Goal: Task Accomplishment & Management: Complete application form

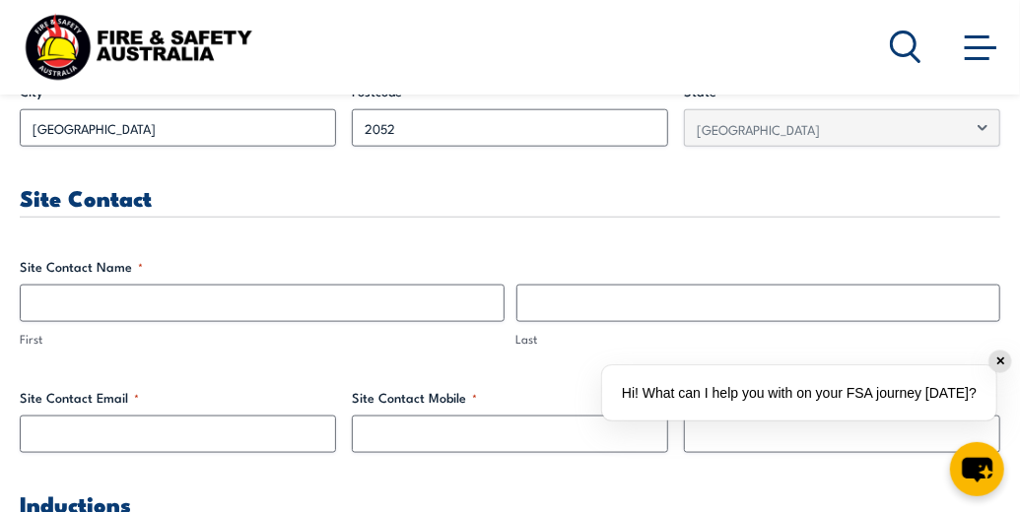
scroll to position [986, 0]
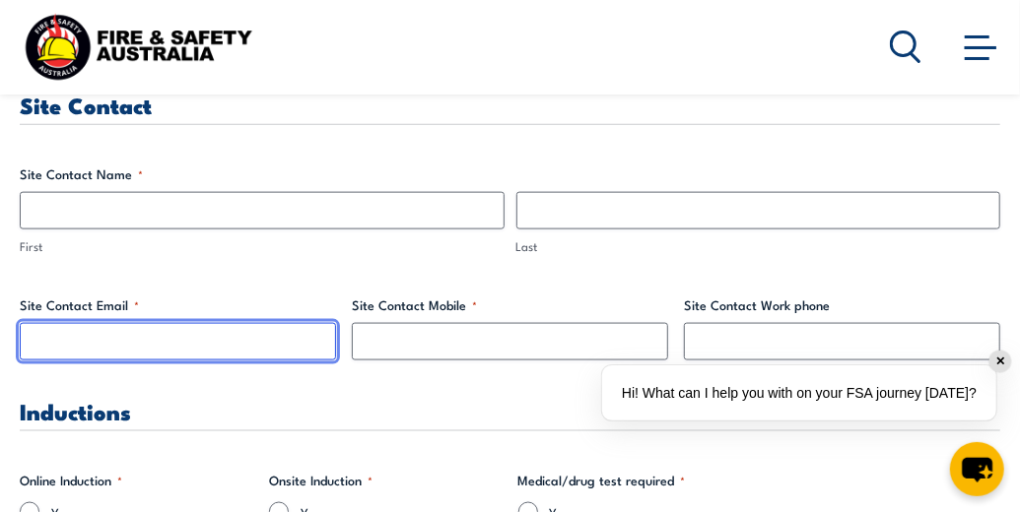
click at [237, 346] on input "Site Contact Email *" at bounding box center [178, 341] width 316 height 37
type input "[EMAIL_ADDRESS][DOMAIN_NAME]"
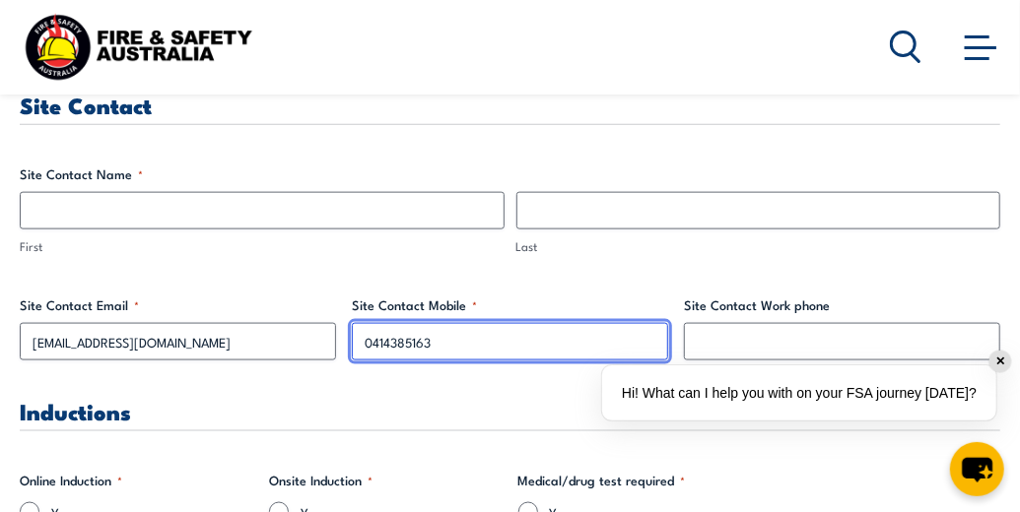
type input "0414385163"
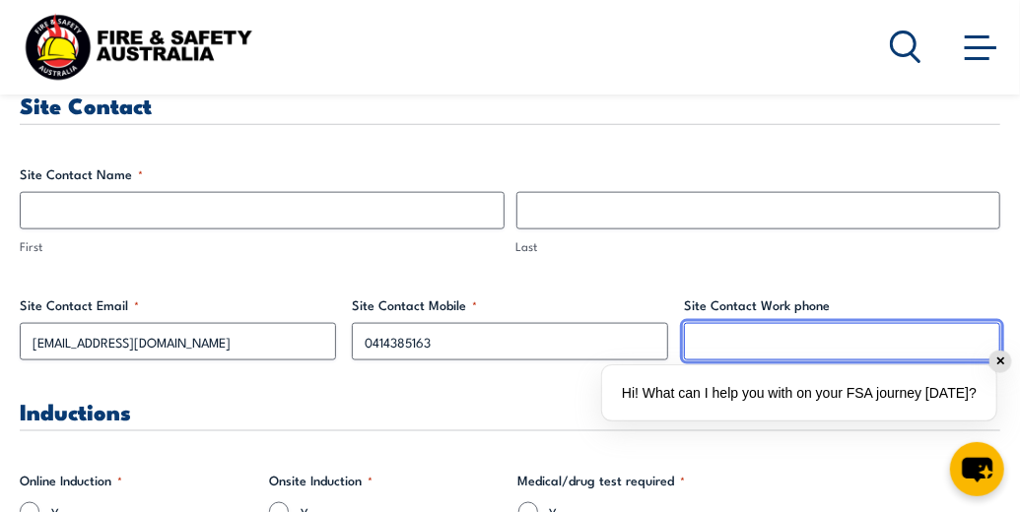
click at [714, 340] on input "Site Contact Work phone" at bounding box center [842, 341] width 316 height 37
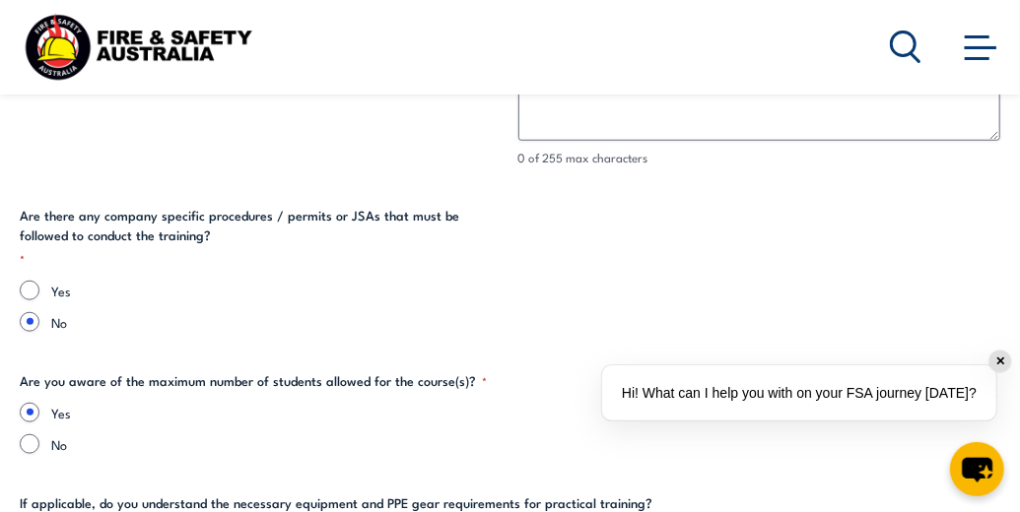
scroll to position [3863, 0]
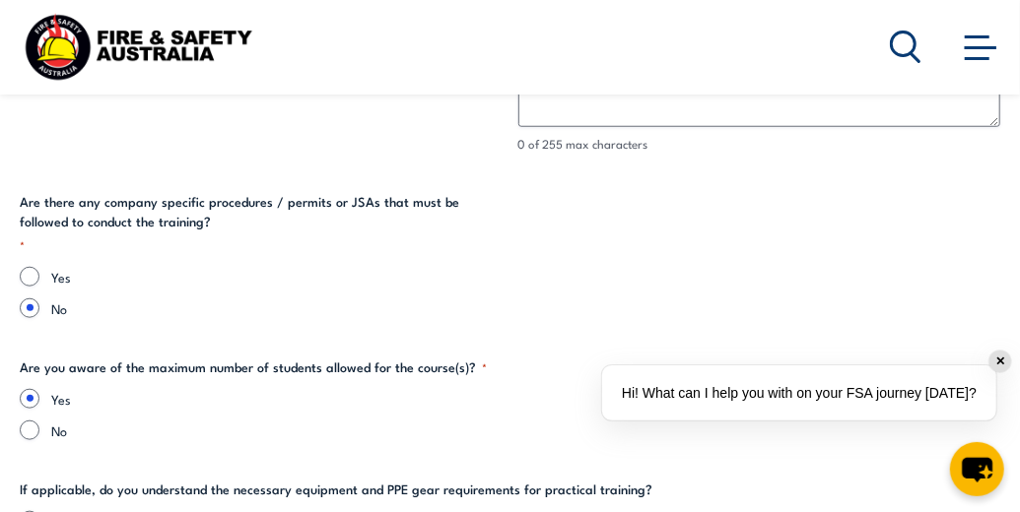
type input "0293856152"
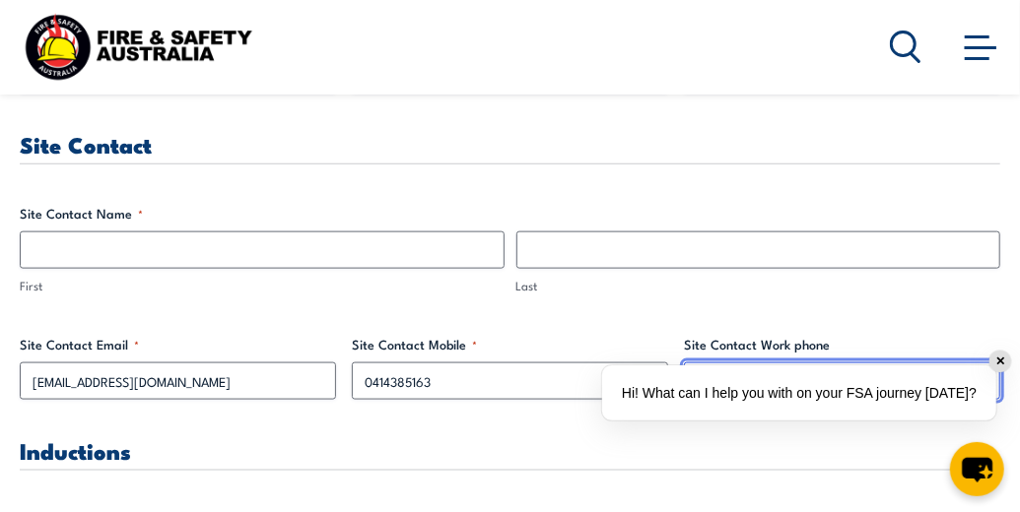
scroll to position [959, 0]
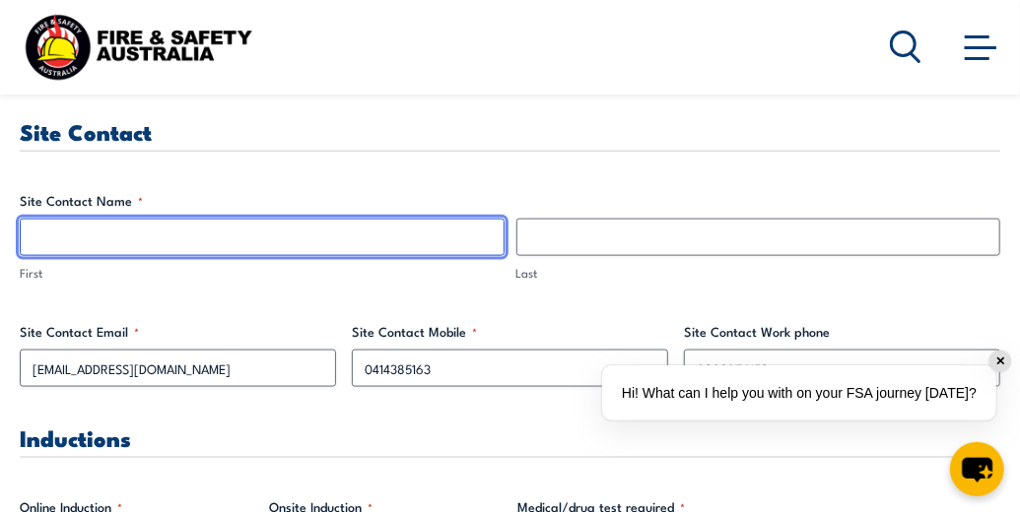
click at [292, 238] on input "First" at bounding box center [262, 237] width 485 height 37
type input "[PERSON_NAME]"
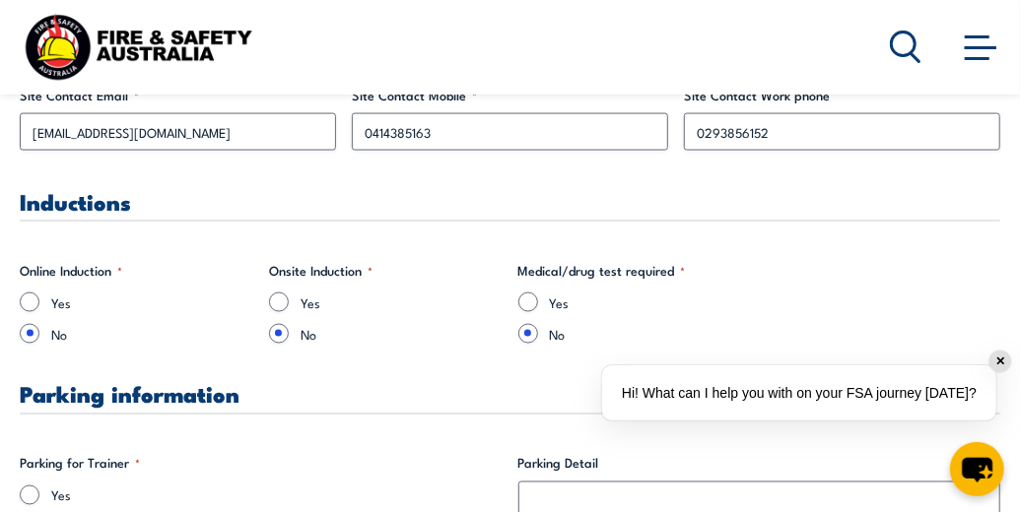
scroll to position [1235, 0]
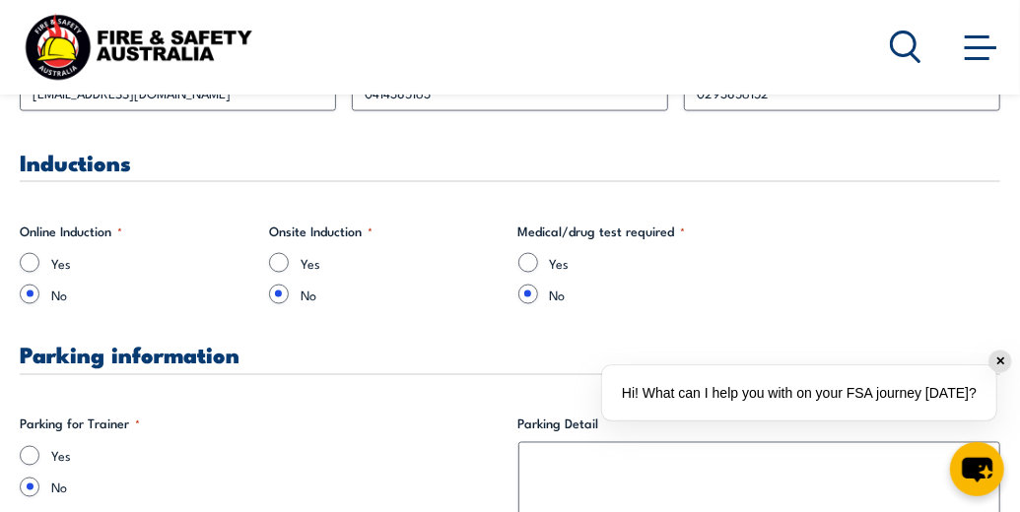
type input "[PERSON_NAME]"
click at [277, 257] on input "Yes" at bounding box center [279, 263] width 20 height 20
radio input "true"
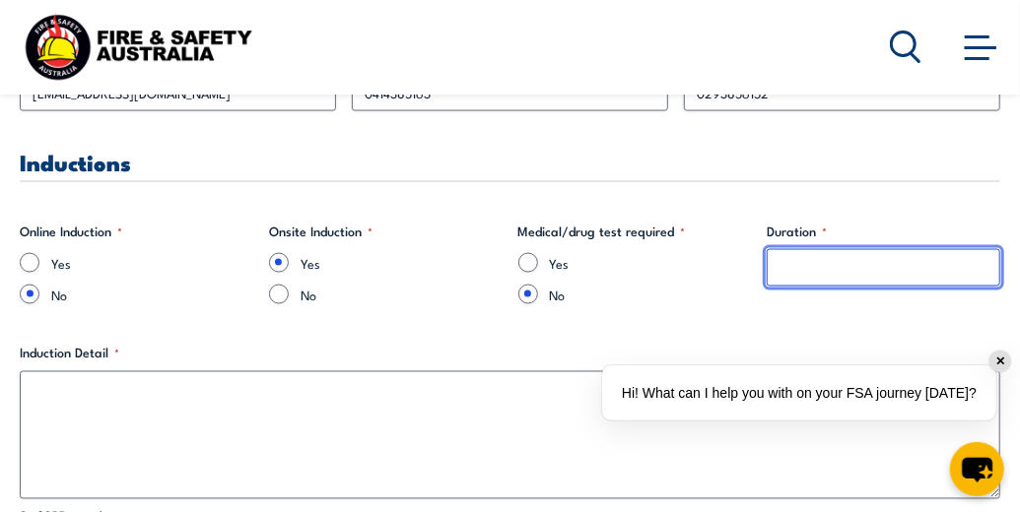
click at [781, 270] on input "Duration *" at bounding box center [884, 267] width 234 height 37
type input "10mins"
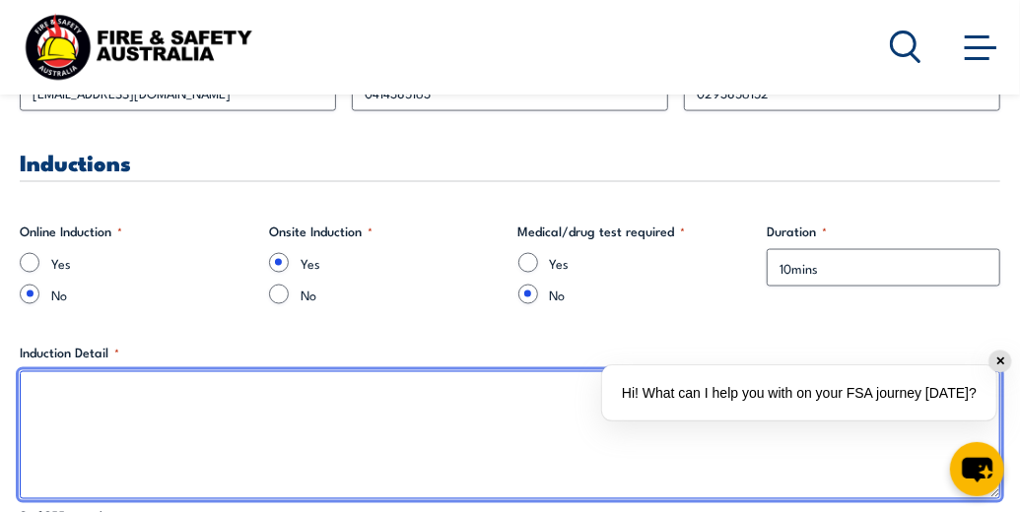
click at [440, 390] on textarea "Induction Detail *" at bounding box center [510, 436] width 981 height 128
click at [397, 385] on textarea "Introduction to workspace and evacuation procedures." at bounding box center [510, 436] width 981 height 128
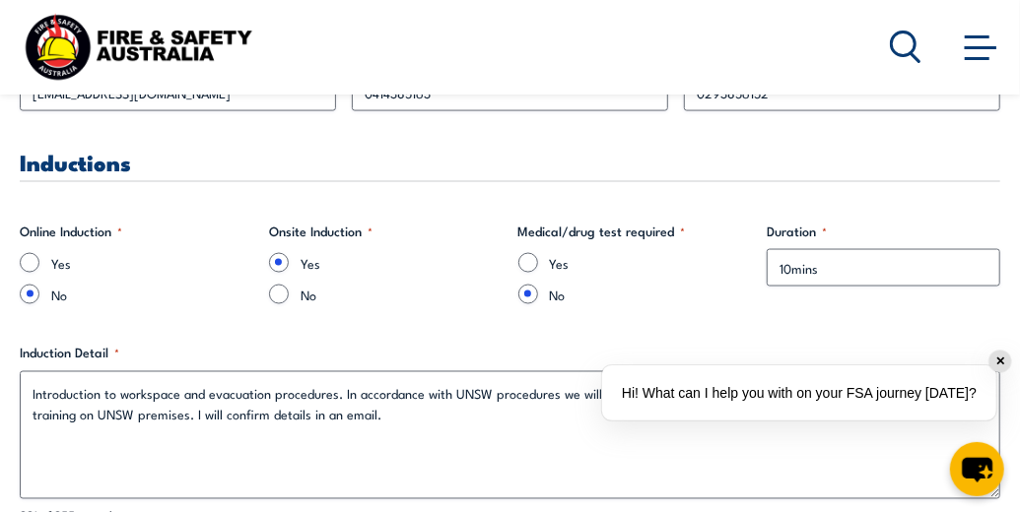
click at [1001, 359] on div "✕" at bounding box center [1000, 362] width 22 height 22
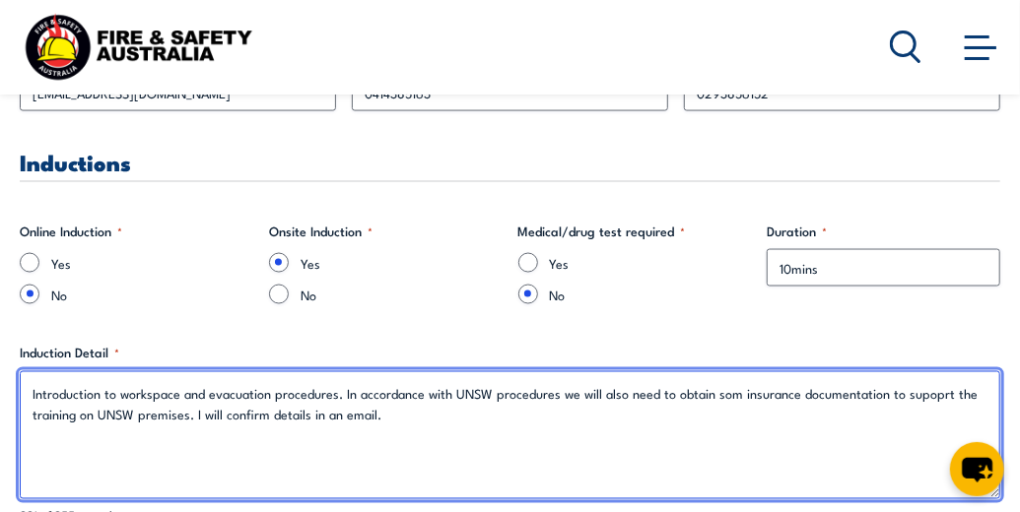
click at [208, 394] on textarea "Introduction to workspace and evacuation procedures. In accordance with UNSW pr…" at bounding box center [510, 436] width 981 height 128
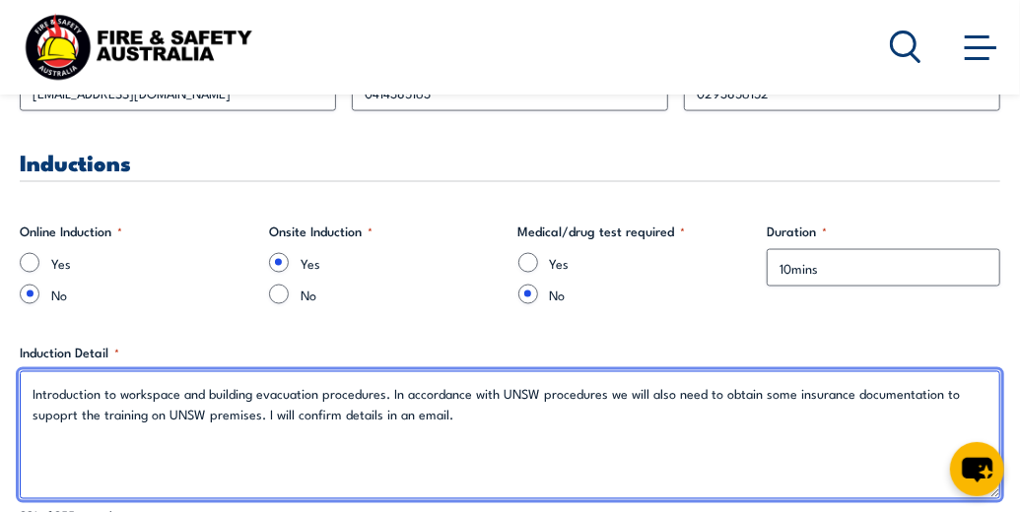
click at [847, 398] on textarea "Introduction to workspace and building evacuation procedures. In accordance wit…" at bounding box center [510, 436] width 981 height 128
drag, startPoint x: 847, startPoint y: 398, endPoint x: 905, endPoint y: 406, distance: 58.7
click at [905, 406] on textarea "Introduction to workspace and building evacuation procedures. In accordance wit…" at bounding box center [510, 436] width 981 height 128
click at [693, 470] on textarea "Introduction to workspace and building evacuation procedures. In accordance wit…" at bounding box center [510, 436] width 981 height 128
click at [762, 393] on textarea "Introduction to workspace and building evacuation procedures. In accordance wit…" at bounding box center [510, 436] width 981 height 128
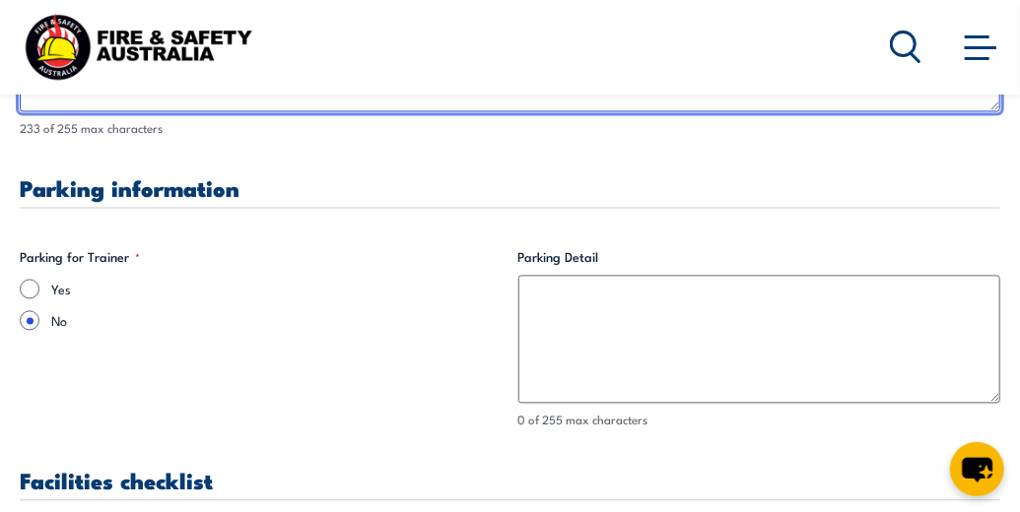
scroll to position [1646, 0]
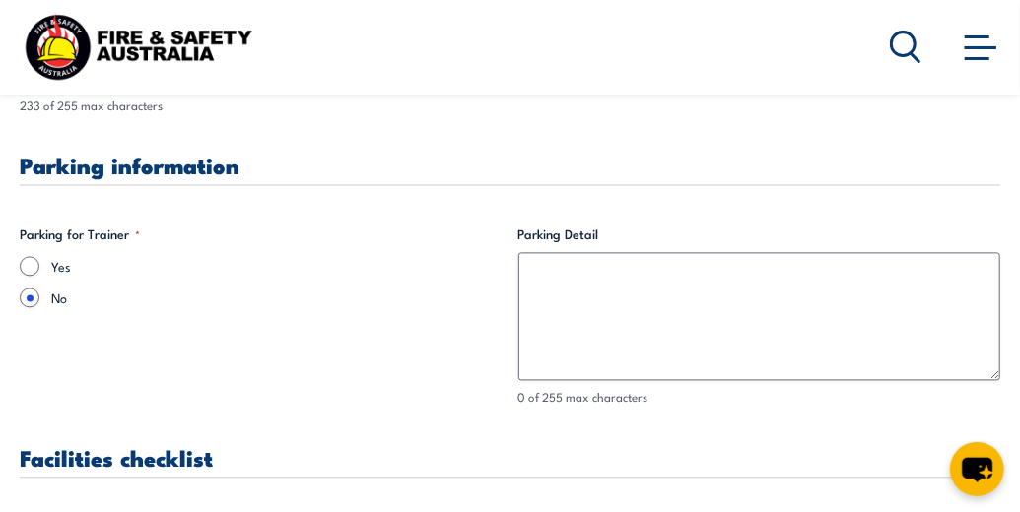
type textarea "Introduction to workspace and building evacuation procedures. In accordance wit…"
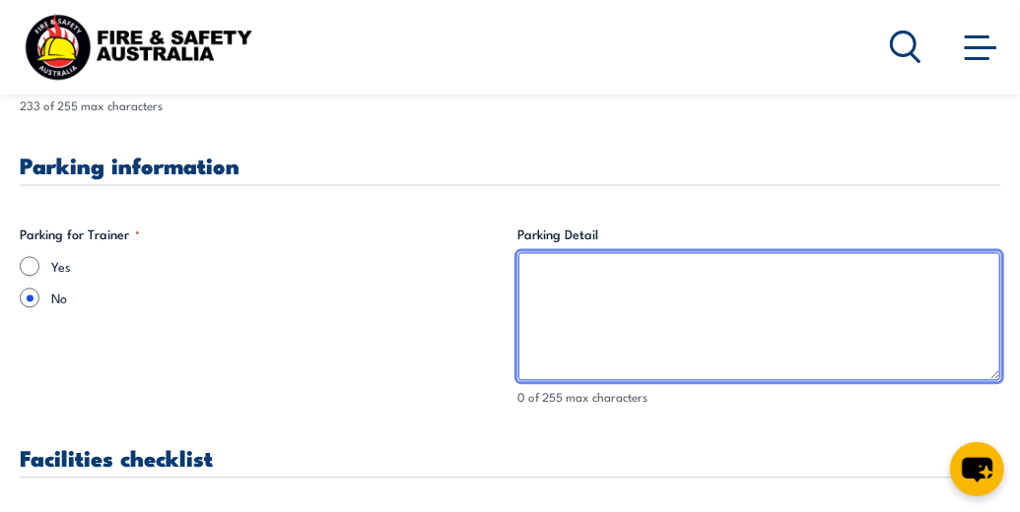
click at [569, 274] on textarea "Parking Detail" at bounding box center [759, 316] width 483 height 128
drag, startPoint x: 569, startPoint y: 274, endPoint x: 548, endPoint y: 269, distance: 21.3
click at [548, 269] on textarea "Parking Detail" at bounding box center [759, 316] width 483 height 128
paste textarea "[URL][DOMAIN_NAME]"
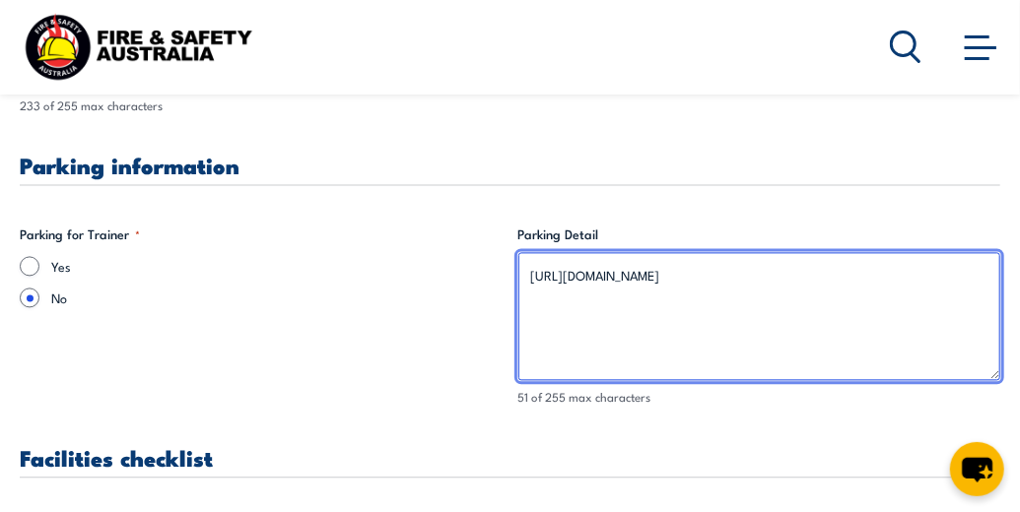
click at [531, 274] on textarea "[URL][DOMAIN_NAME]" at bounding box center [759, 316] width 483 height 128
click at [620, 276] on textarea "See website for parking options on Campus: [URL][DOMAIN_NAME]" at bounding box center [759, 316] width 483 height 128
type textarea "See website for paid parking options on Campus: [URL][DOMAIN_NAME]"
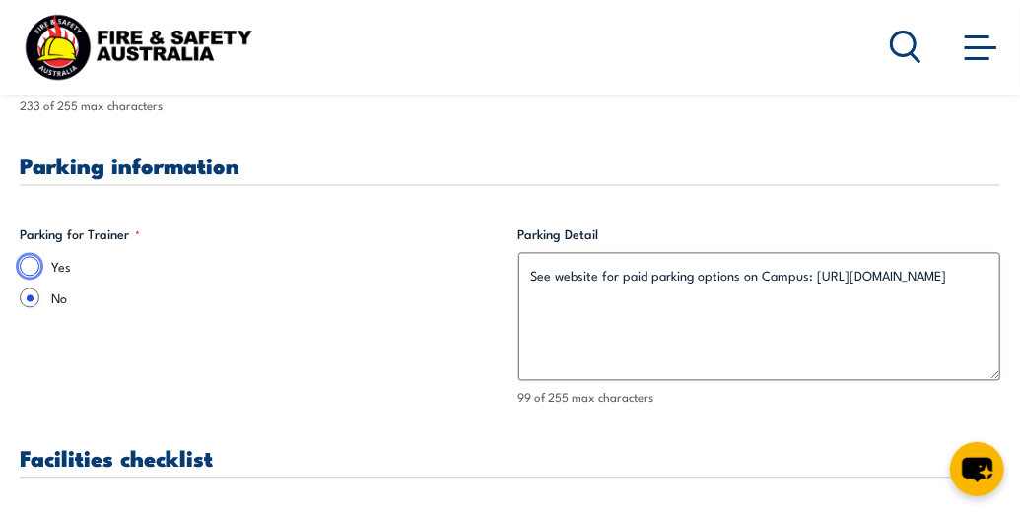
click at [32, 269] on input "Yes" at bounding box center [30, 266] width 20 height 20
radio input "true"
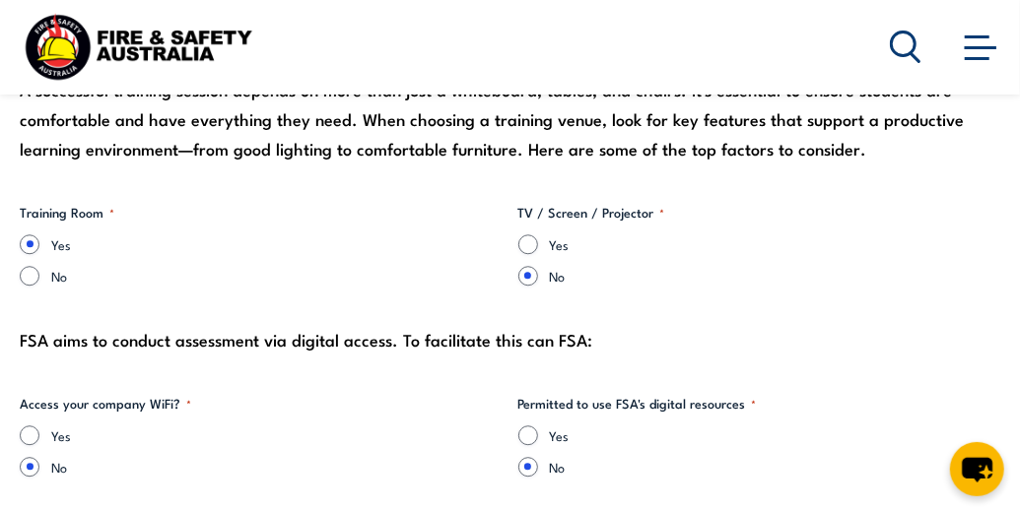
scroll to position [2095, 0]
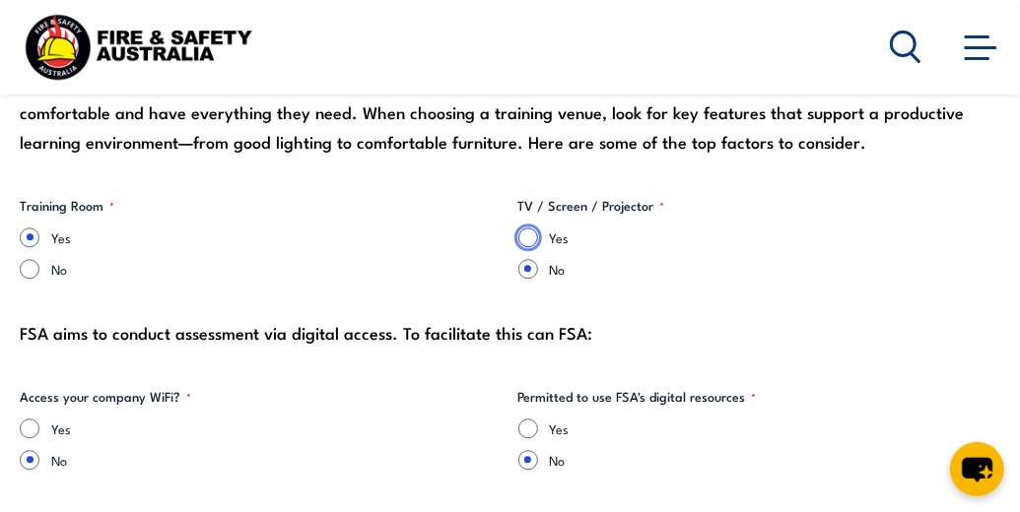
click at [527, 232] on input "Yes" at bounding box center [528, 238] width 20 height 20
radio input "true"
click at [31, 428] on input "Yes" at bounding box center [30, 429] width 20 height 20
radio input "true"
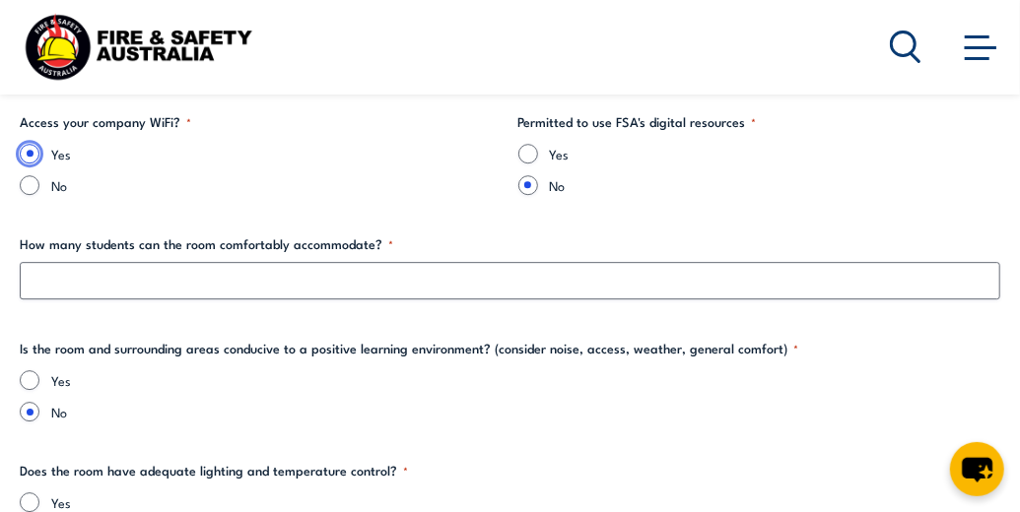
scroll to position [2386, 0]
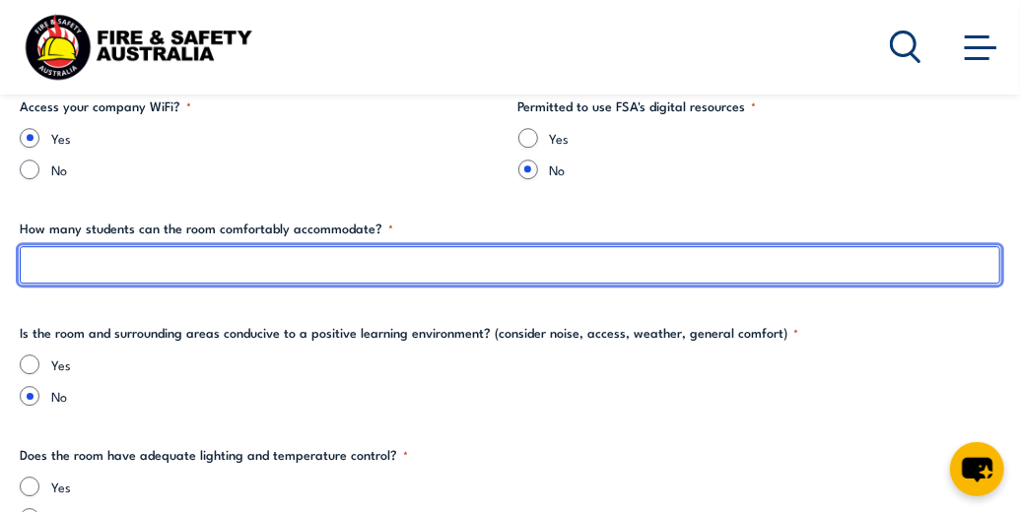
click at [199, 266] on input "How many students can the room comfortably accommodate? *" at bounding box center [510, 264] width 981 height 37
type input "50"
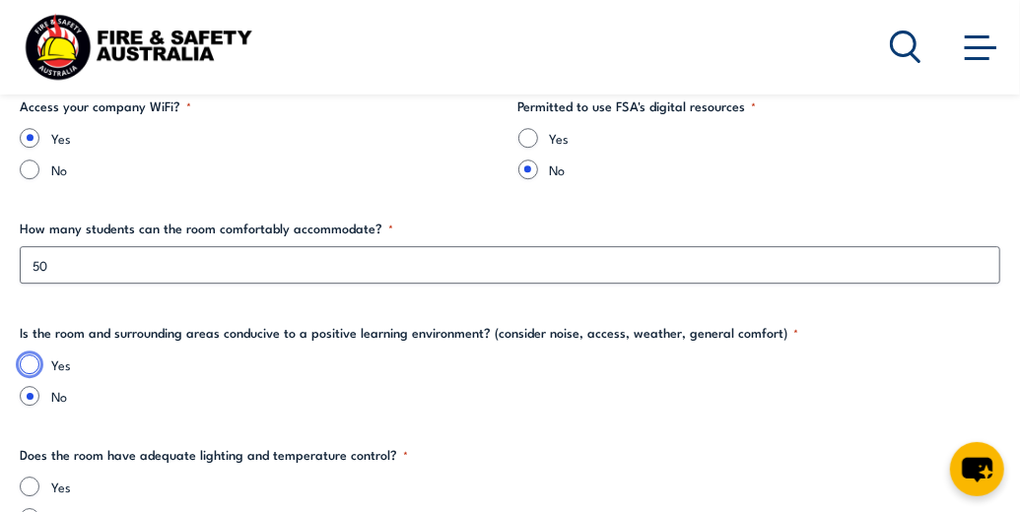
click at [23, 365] on input "Yes" at bounding box center [30, 365] width 20 height 20
radio input "true"
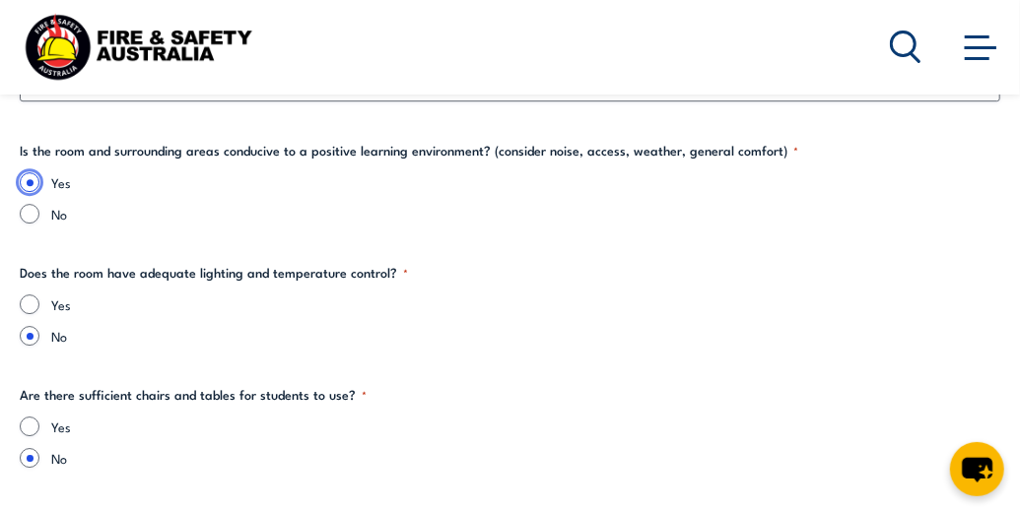
scroll to position [2607, 0]
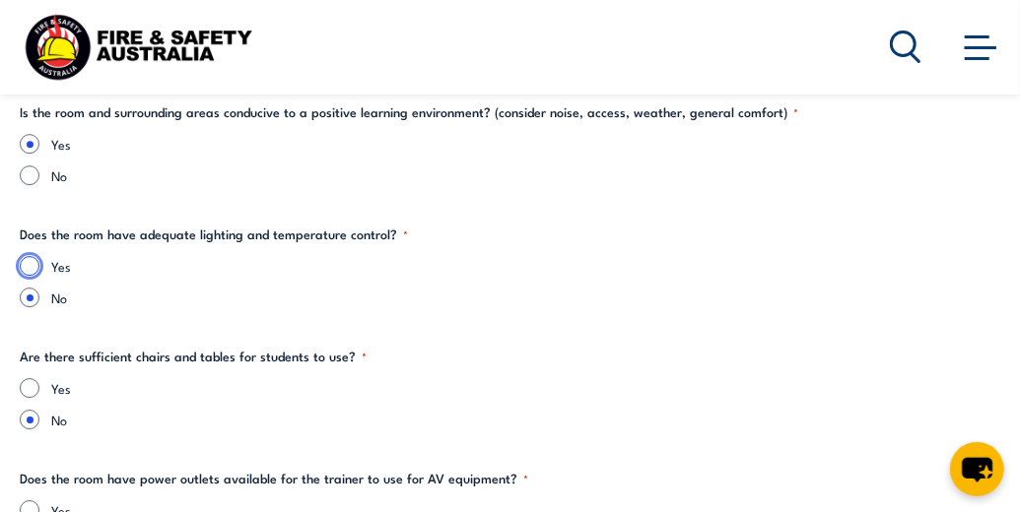
click at [28, 261] on input "Yes" at bounding box center [30, 266] width 20 height 20
radio input "true"
click at [32, 383] on input "Yes" at bounding box center [30, 388] width 20 height 20
radio input "true"
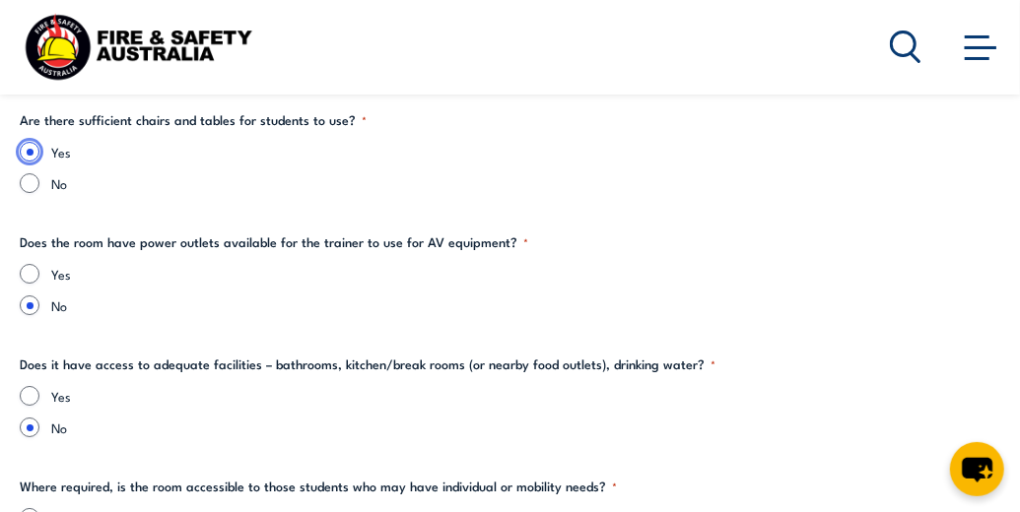
scroll to position [2851, 0]
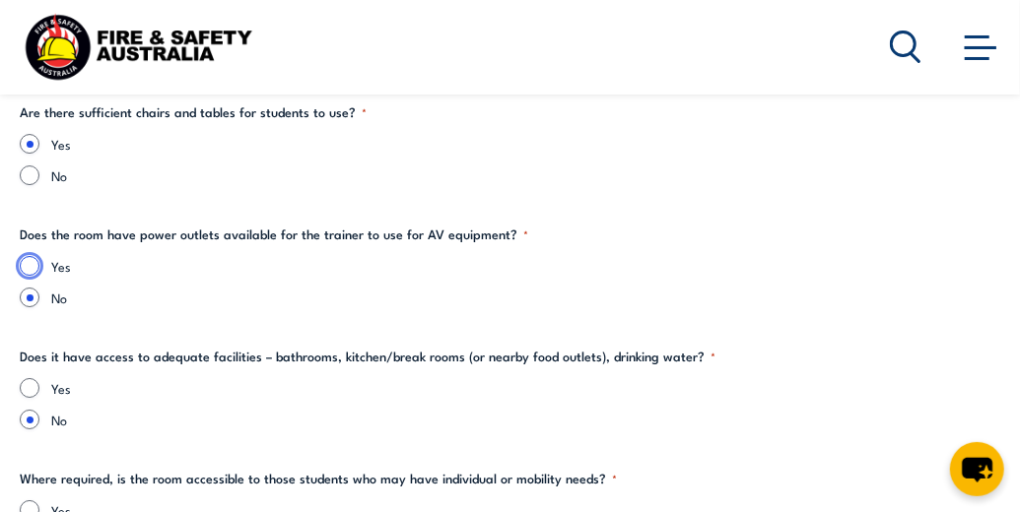
click at [25, 263] on input "Yes" at bounding box center [30, 266] width 20 height 20
radio input "true"
click at [28, 386] on input "Yes" at bounding box center [30, 388] width 20 height 20
radio input "true"
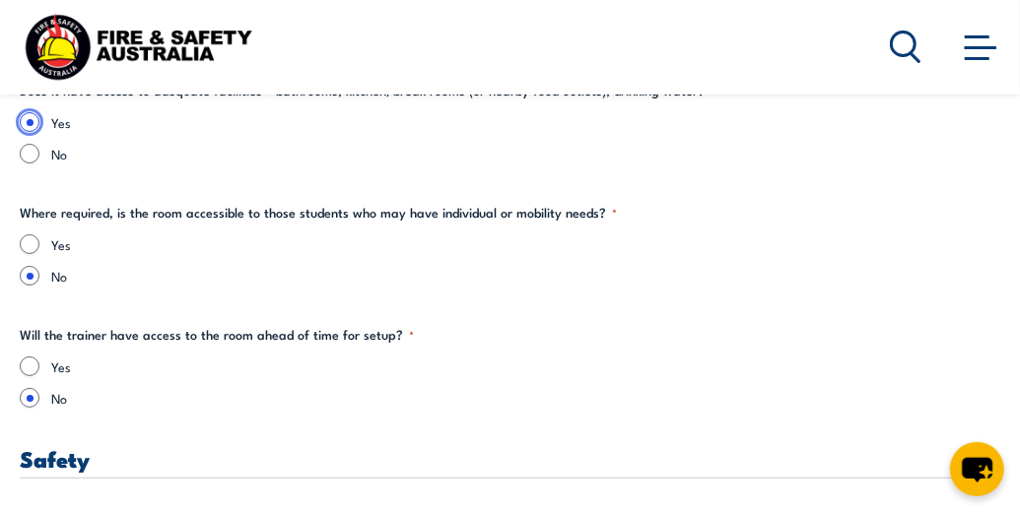
scroll to position [3133, 0]
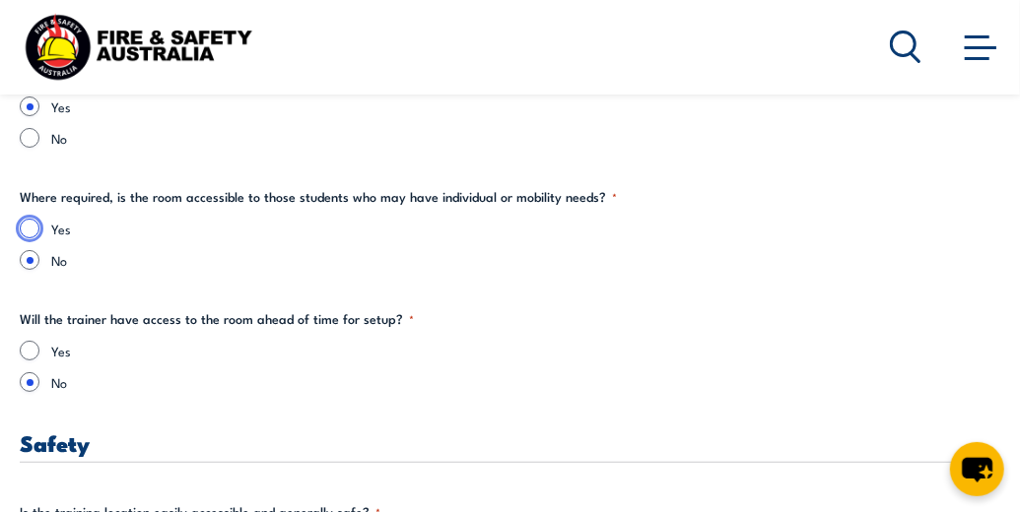
click at [29, 226] on input "Yes" at bounding box center [30, 229] width 20 height 20
radio input "true"
click at [30, 350] on input "Yes" at bounding box center [30, 351] width 20 height 20
radio input "true"
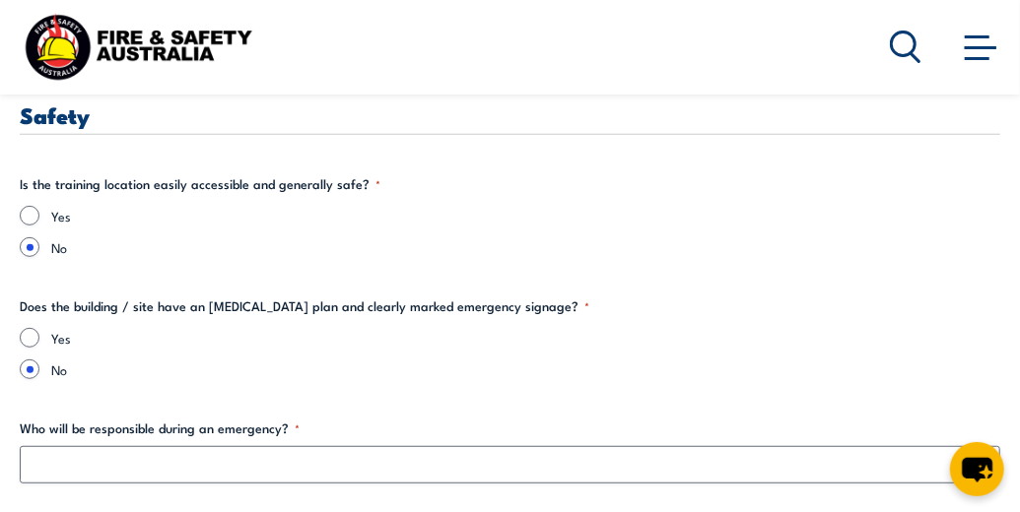
scroll to position [3469, 0]
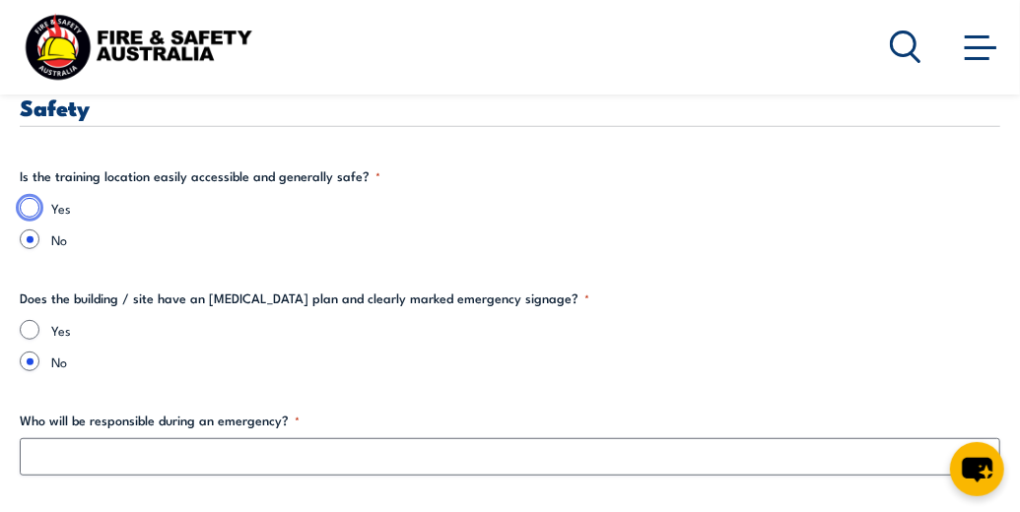
click at [31, 212] on input "Yes" at bounding box center [30, 208] width 20 height 20
radio input "true"
click at [26, 329] on input "Yes" at bounding box center [30, 330] width 20 height 20
radio input "true"
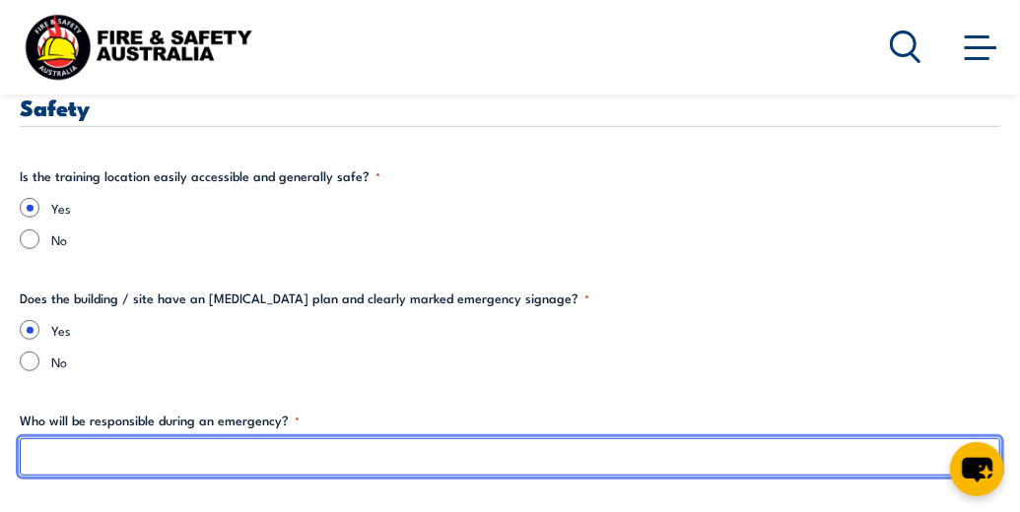
click at [47, 459] on input "Who will be responsible during an emergency? *" at bounding box center [510, 457] width 981 height 37
type input "C"
type input "A"
type input "V"
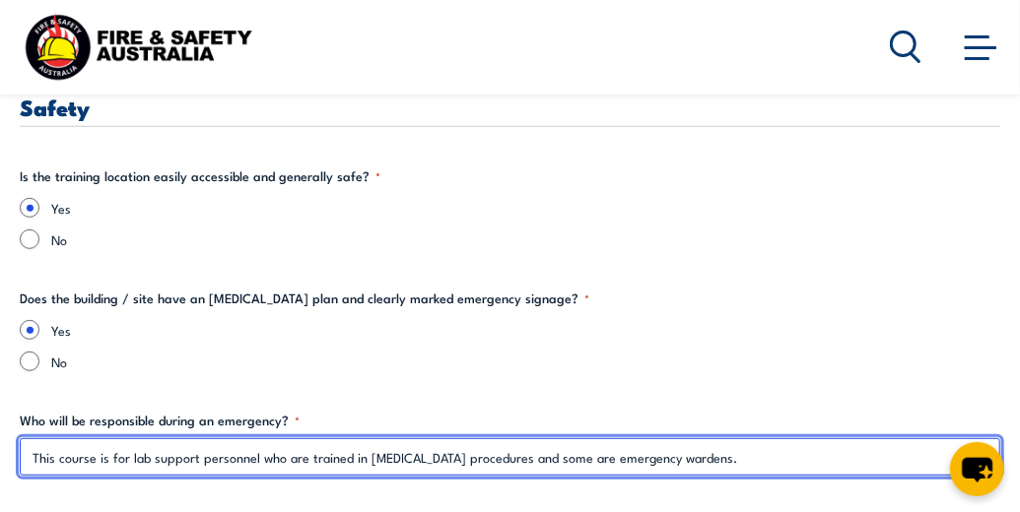
click at [754, 458] on input "This course is for lab support personnel who are trained in [MEDICAL_DATA] proc…" at bounding box center [510, 457] width 981 height 37
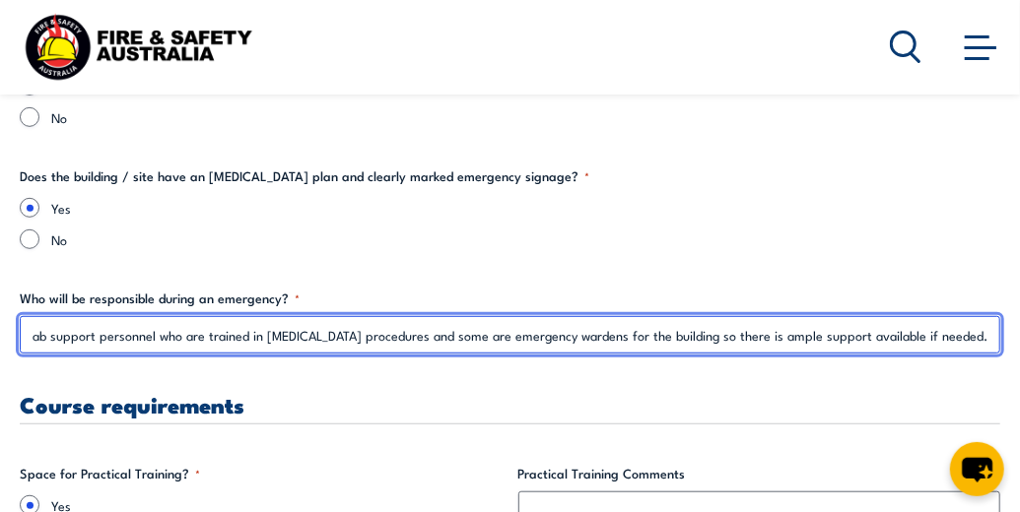
scroll to position [0, 115]
click at [152, 338] on input "This course is for lab support personnel who are trained in [MEDICAL_DATA] proc…" at bounding box center [510, 334] width 981 height 37
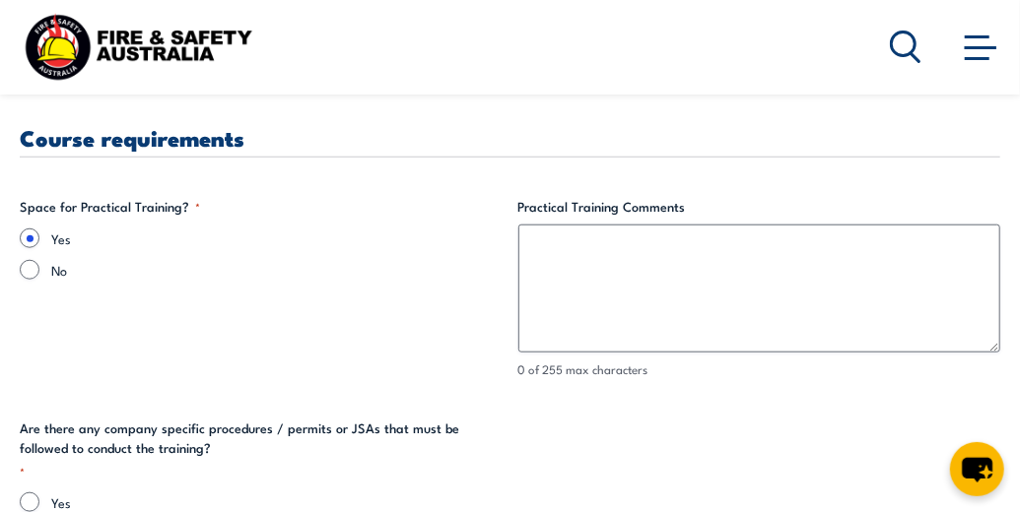
scroll to position [3889, 0]
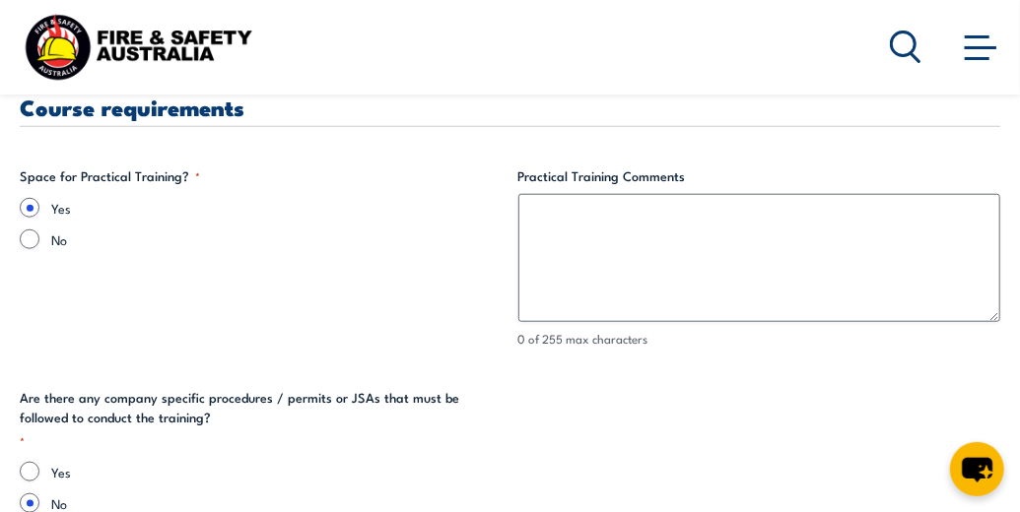
type input "This course is for lab support team who are trained in [MEDICAL_DATA] procedure…"
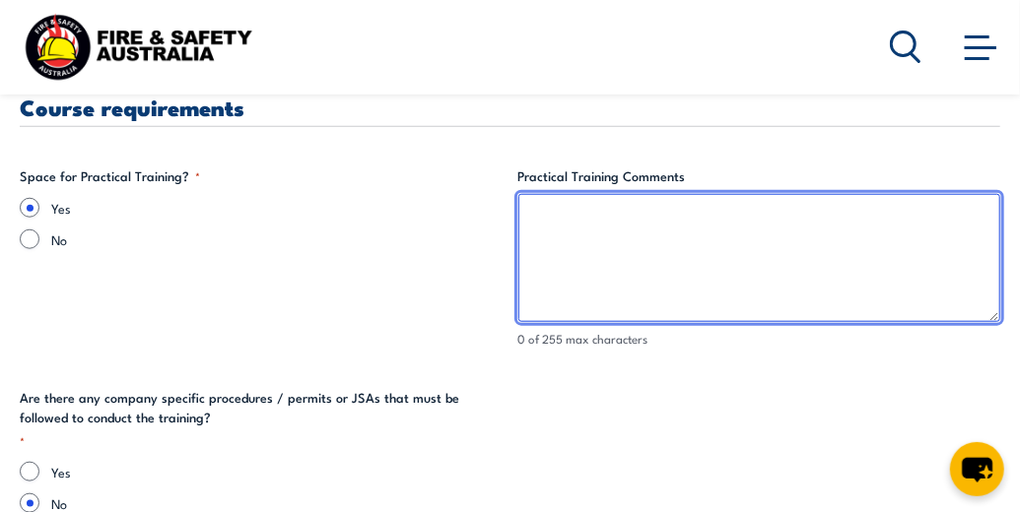
click at [527, 208] on textarea "Practical Training Comments" at bounding box center [759, 258] width 483 height 128
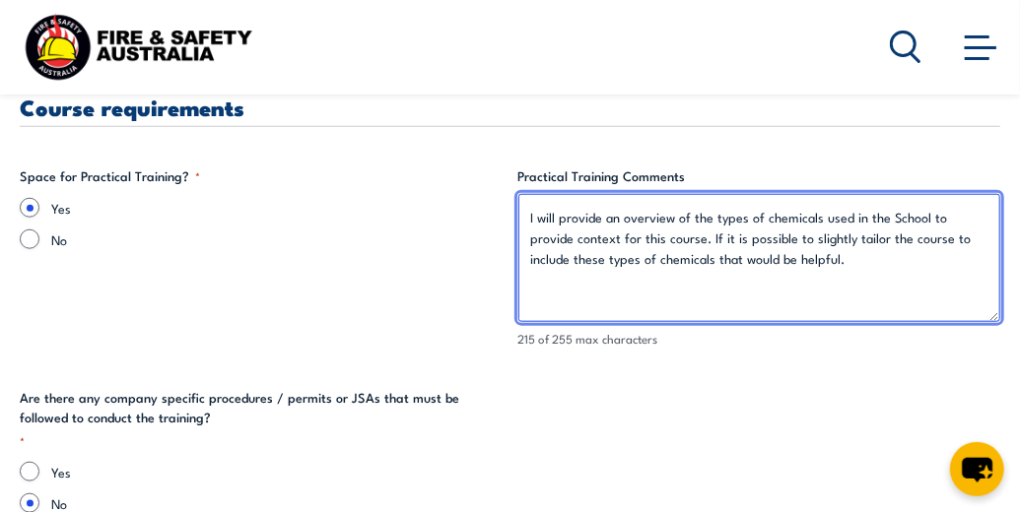
click at [916, 237] on textarea "I will provide an overview of the types of chemicals used in the School to prov…" at bounding box center [759, 258] width 483 height 128
click at [968, 238] on textarea "I will provide an overview of the types of chemicals used in the School to prov…" at bounding box center [759, 258] width 483 height 128
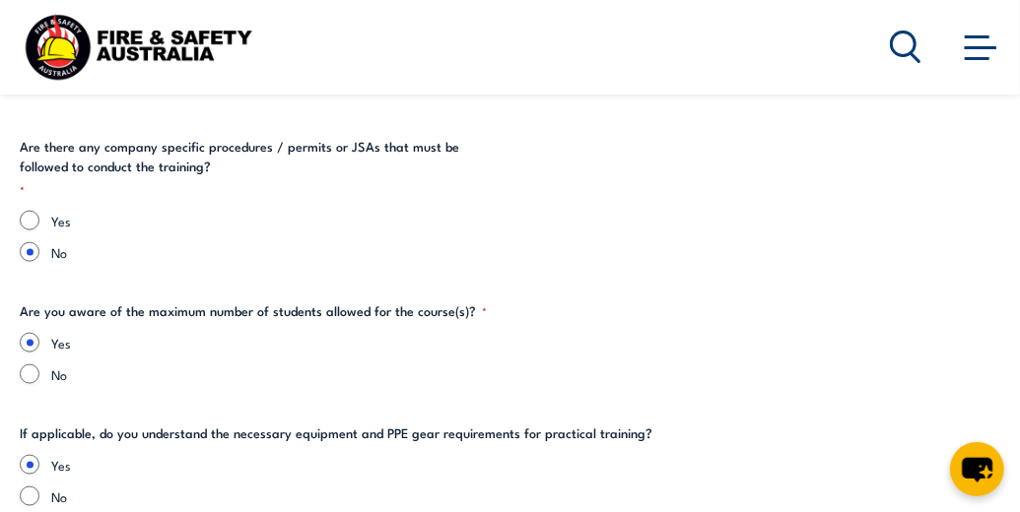
scroll to position [4179, 0]
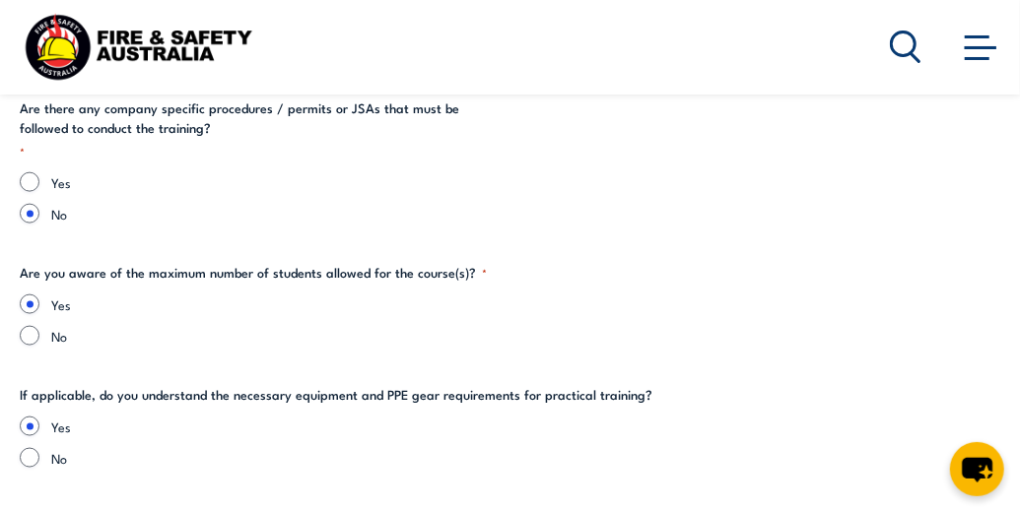
type textarea "I will provide an overview of the types of chemicals used in the School to prov…"
click at [34, 461] on input "No" at bounding box center [30, 458] width 20 height 20
radio input "true"
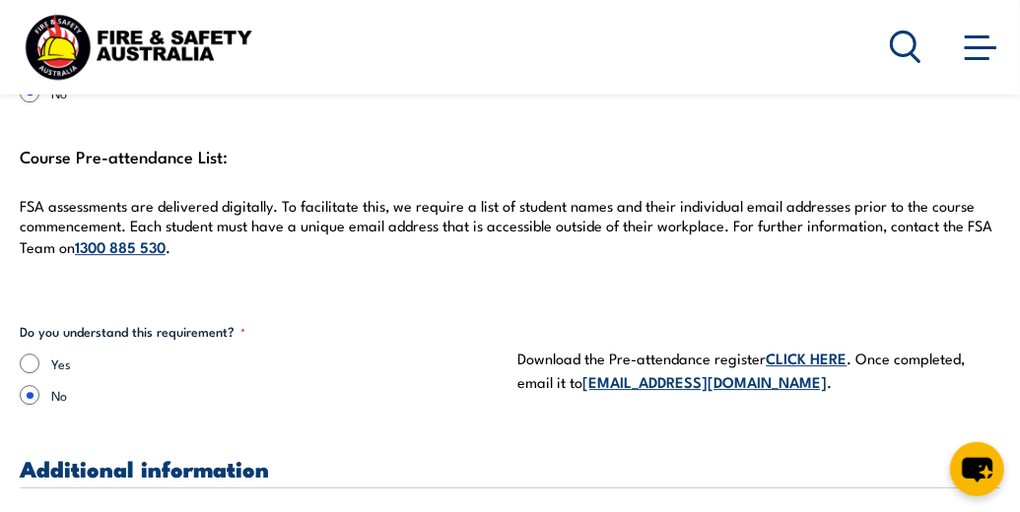
scroll to position [5563, 0]
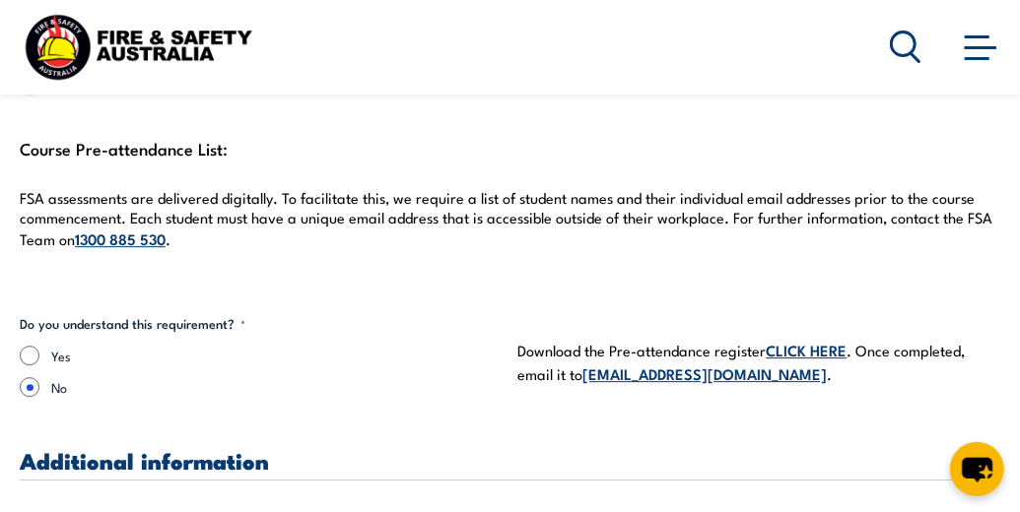
click at [815, 350] on link "CLICK HERE" at bounding box center [807, 350] width 81 height 22
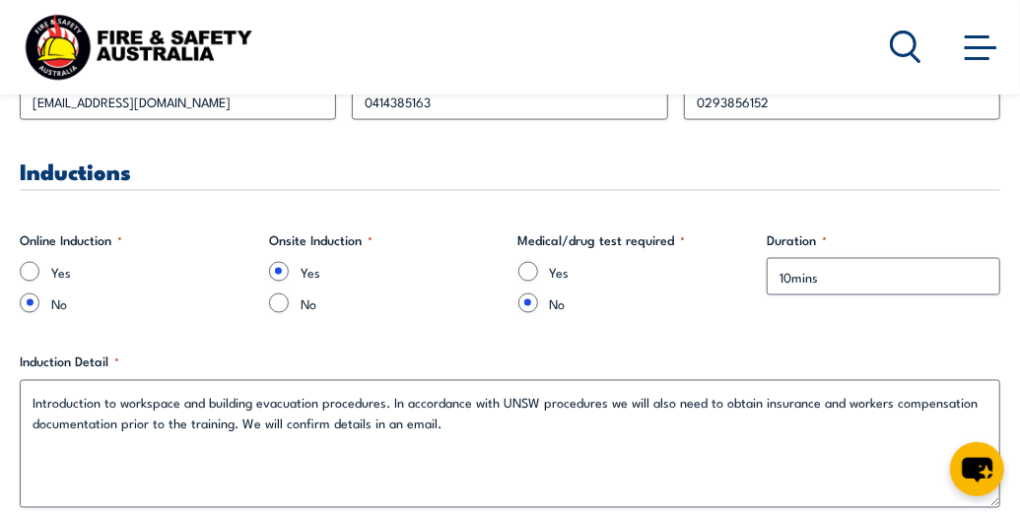
scroll to position [1242, 0]
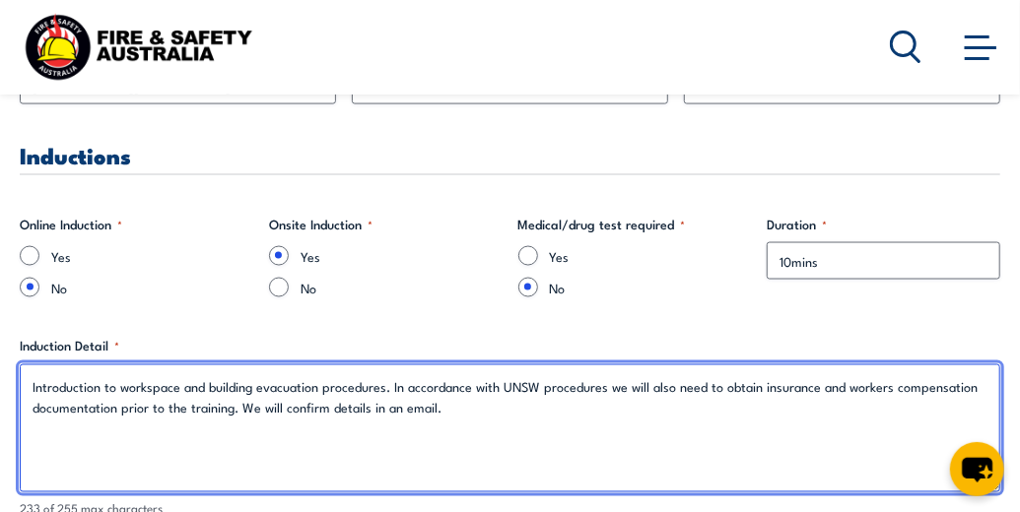
click at [390, 387] on textarea "Introduction to workspace and building evacuation procedures. In accordance wit…" at bounding box center [510, 429] width 981 height 128
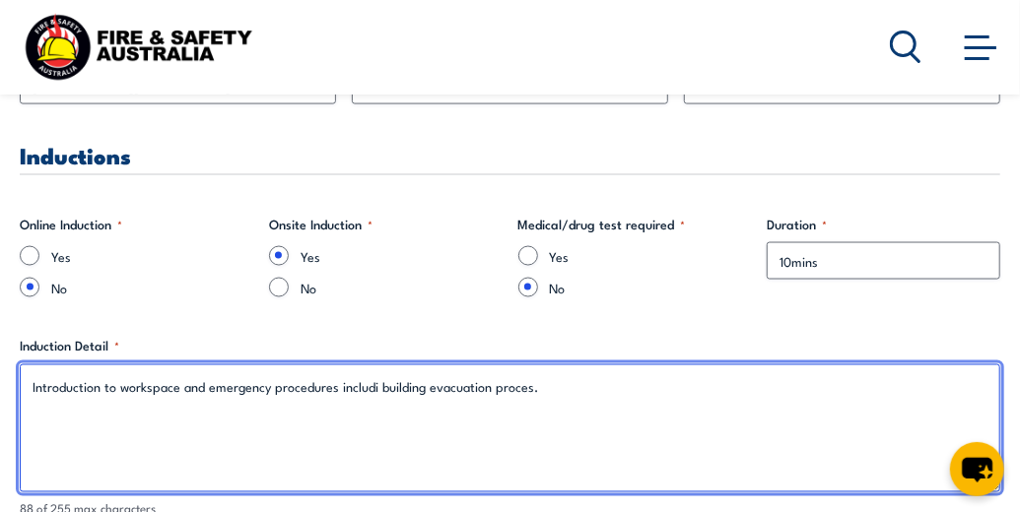
click at [385, 387] on textarea "Introduction to workspace and emergency procedures includi building evacuation …" at bounding box center [510, 429] width 981 height 128
click at [385, 387] on textarea "Introduction to workspace and emergency procedures includ building evacuation p…" at bounding box center [510, 429] width 981 height 128
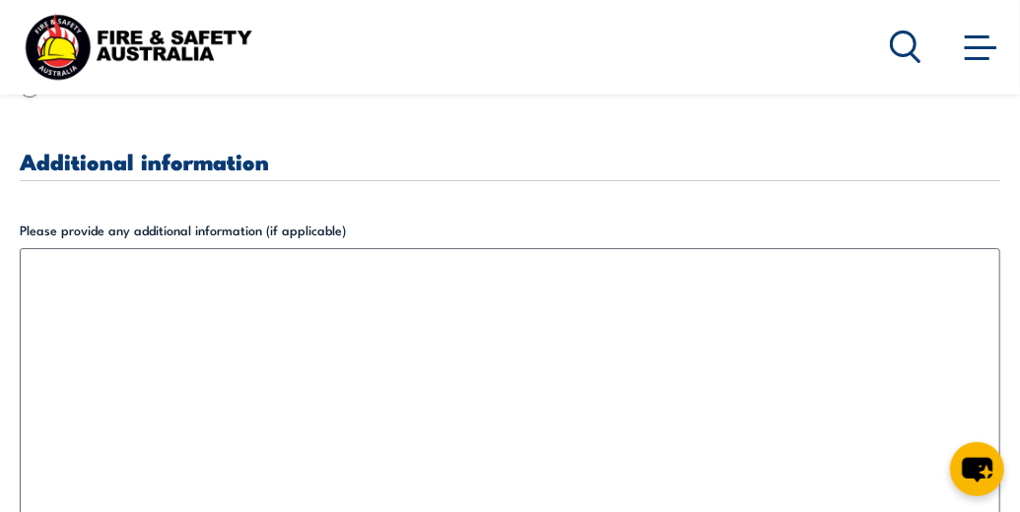
scroll to position [5870, 0]
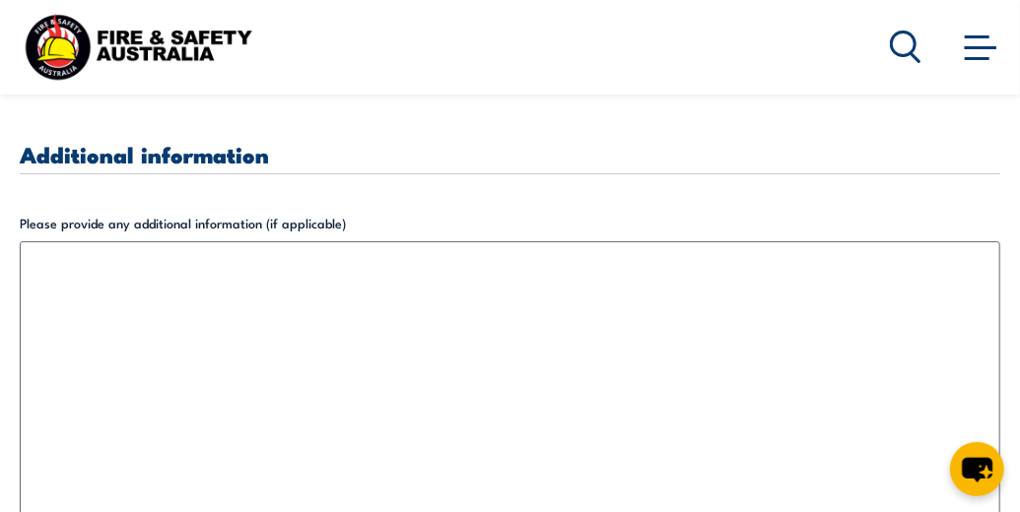
type textarea "Introduction to workspace and emergency procedures including building evacuatio…"
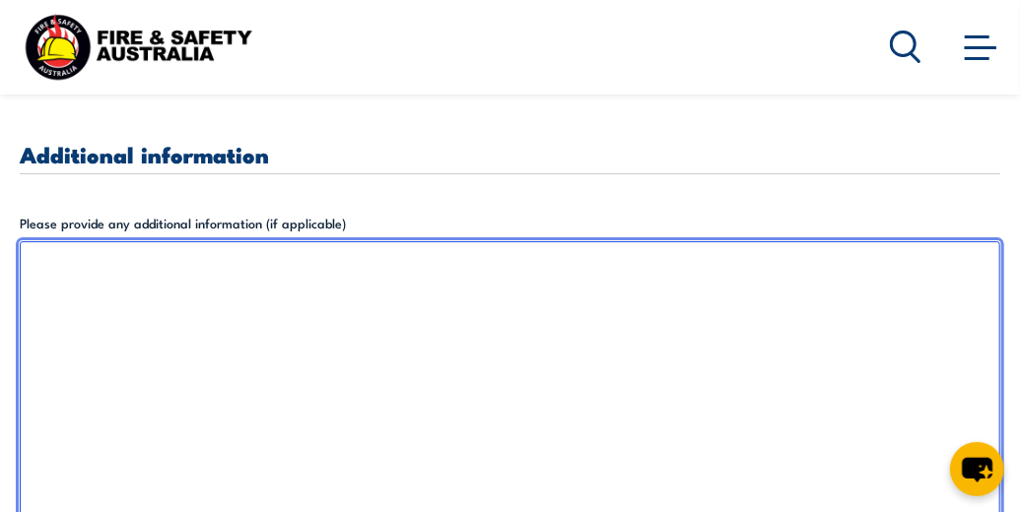
click at [462, 374] on textarea "Please provide any additional information (if applicable)" at bounding box center [510, 383] width 981 height 284
click at [365, 319] on textarea "Please provide any additional information (if applicable)" at bounding box center [510, 383] width 981 height 284
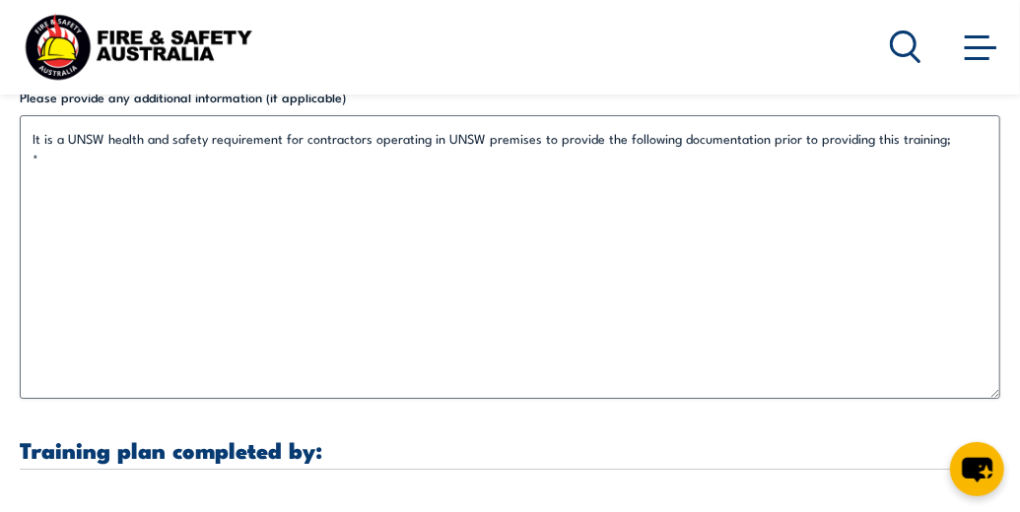
scroll to position [5956, 0]
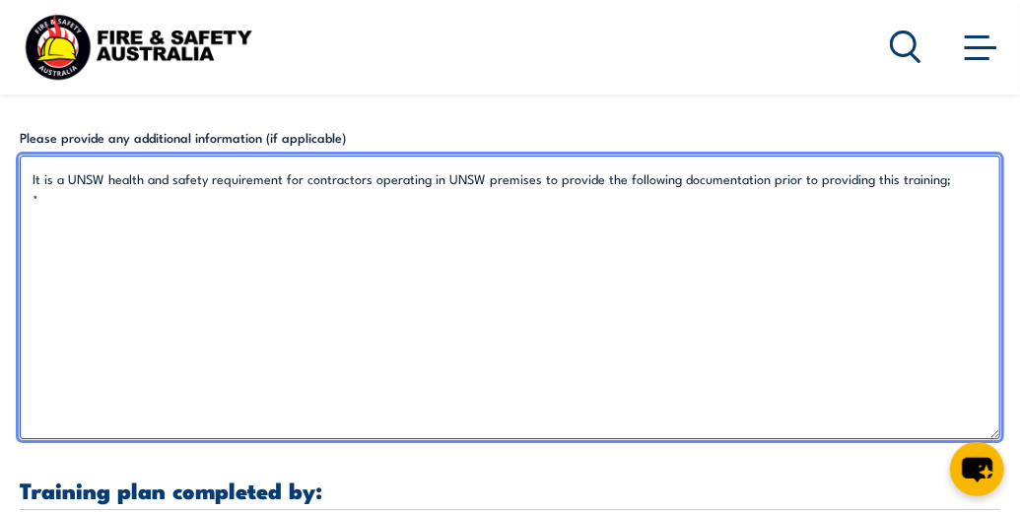
click at [168, 207] on textarea "It is a UNSW health and safety requirement for contractors operating in UNSW pr…" at bounding box center [510, 298] width 981 height 284
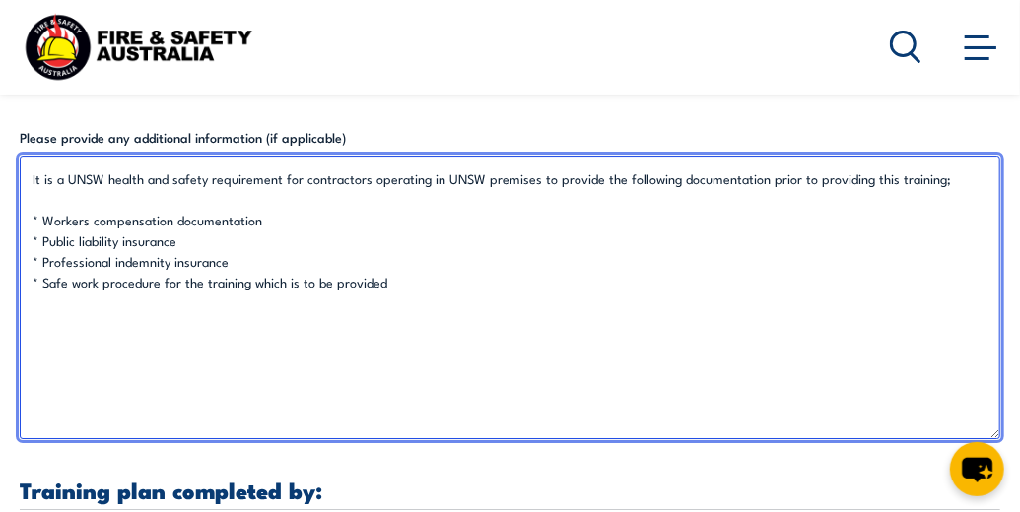
click at [162, 287] on textarea "It is a UNSW health and safety requirement for contractors operating in UNSW pr…" at bounding box center [510, 298] width 981 height 284
click at [513, 290] on textarea "It is a UNSW health and safety requirement for contractors operating in UNSW pr…" at bounding box center [510, 298] width 981 height 284
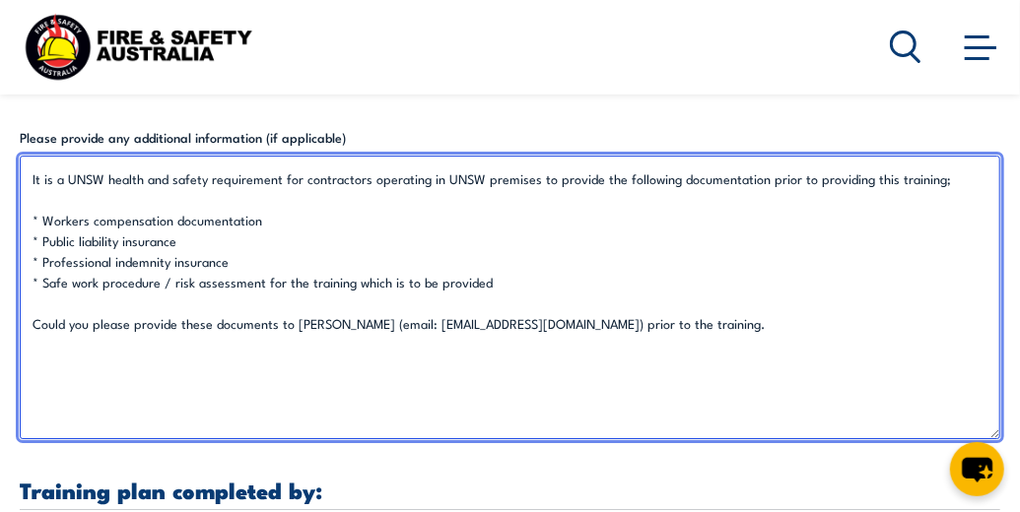
click at [179, 336] on textarea "It is a UNSW health and safety requirement for contractors operating in UNSW pr…" at bounding box center [510, 298] width 981 height 284
click at [181, 330] on textarea "It is a UNSW health and safety requirement for contractors operating in UNSW pr…" at bounding box center [510, 298] width 981 height 284
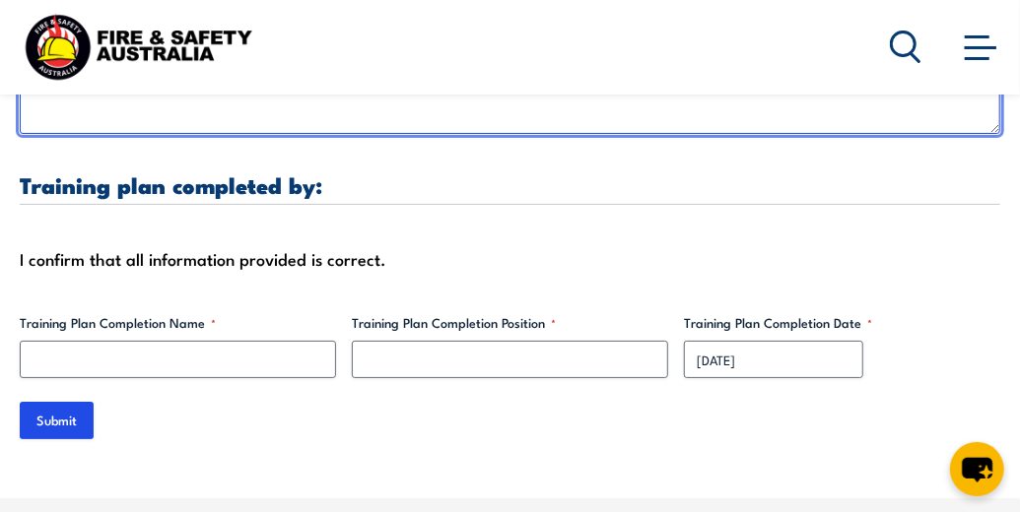
scroll to position [6245, 0]
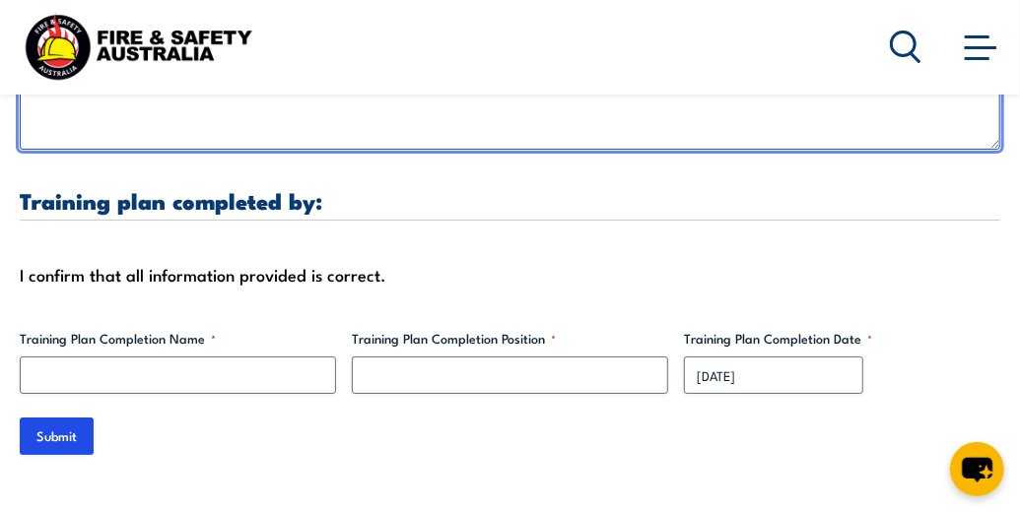
type textarea "It is a UNSW health and safety requirement for contractors operating in UNSW pr…"
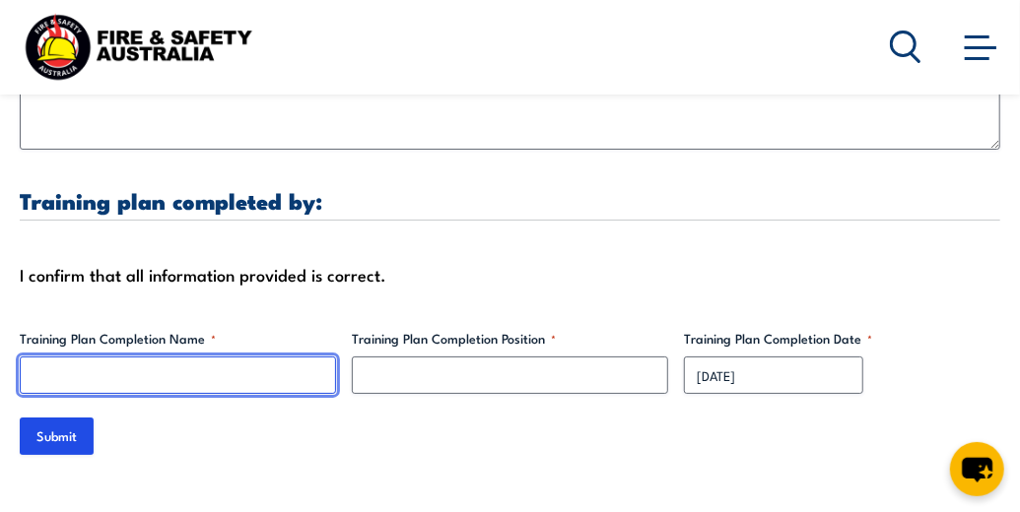
click at [158, 374] on input "Training Plan Completion Name *" at bounding box center [178, 375] width 316 height 37
type input "[PERSON_NAME]"
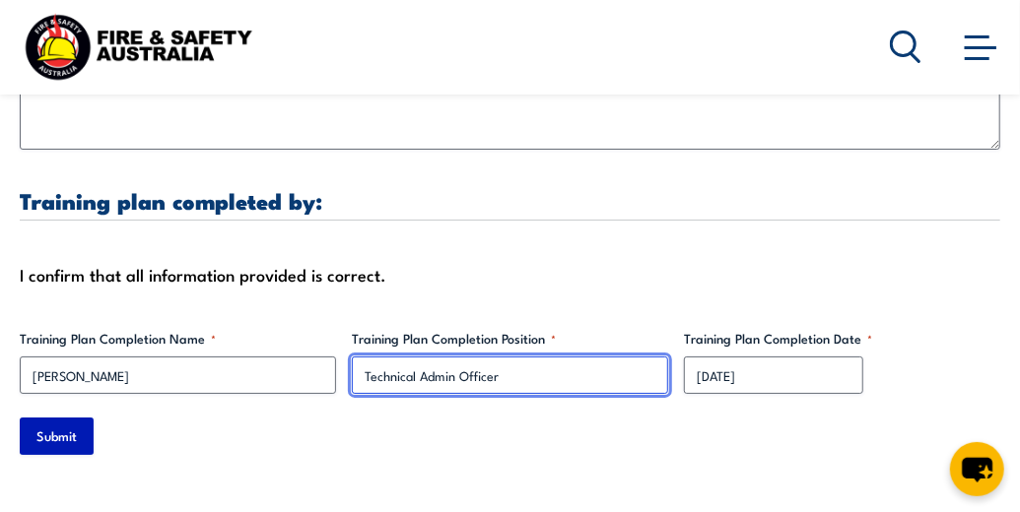
type input "Technical Admin Officer"
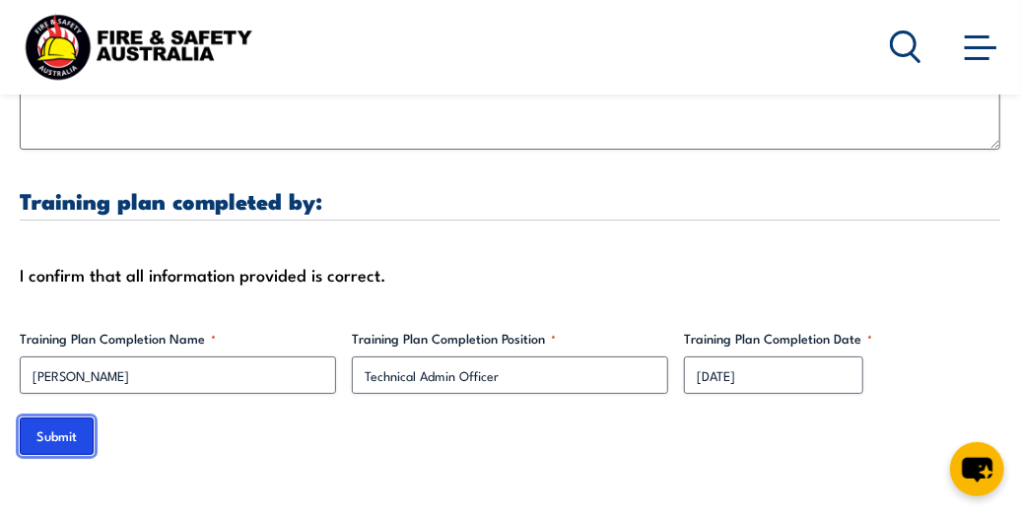
click at [51, 435] on input "Submit" at bounding box center [57, 436] width 74 height 37
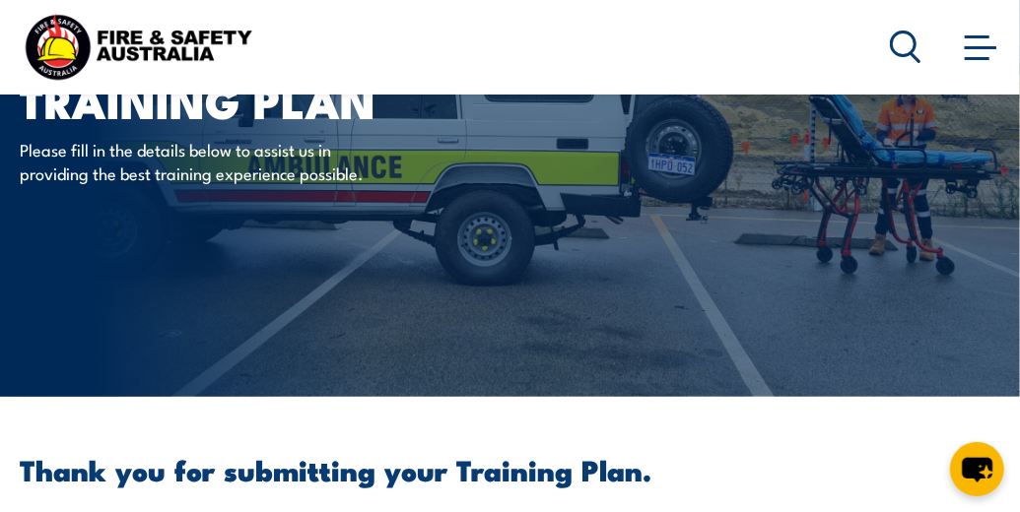
scroll to position [0, 0]
